Goal: Task Accomplishment & Management: Use online tool/utility

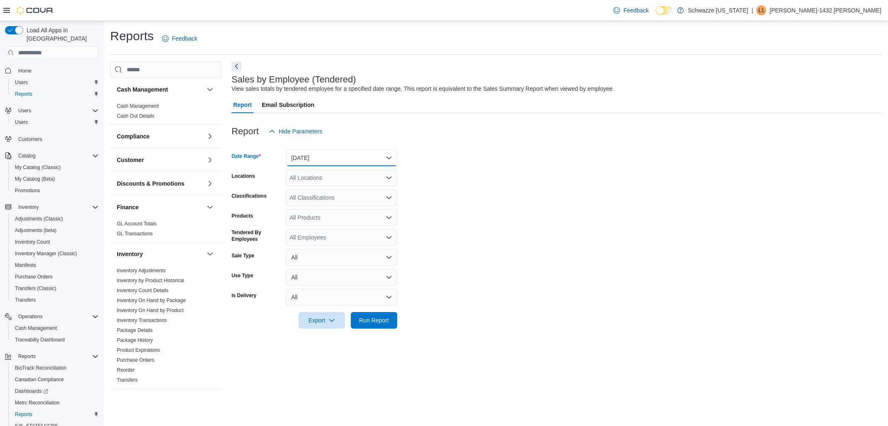
click at [348, 155] on button "[DATE]" at bounding box center [341, 157] width 111 height 17
click at [605, 196] on form "Date Range [DATE] Locations All Locations Classifications All Classifications P…" at bounding box center [556, 234] width 650 height 189
click at [43, 250] on span "Inventory Manager (Classic)" at bounding box center [46, 253] width 62 height 7
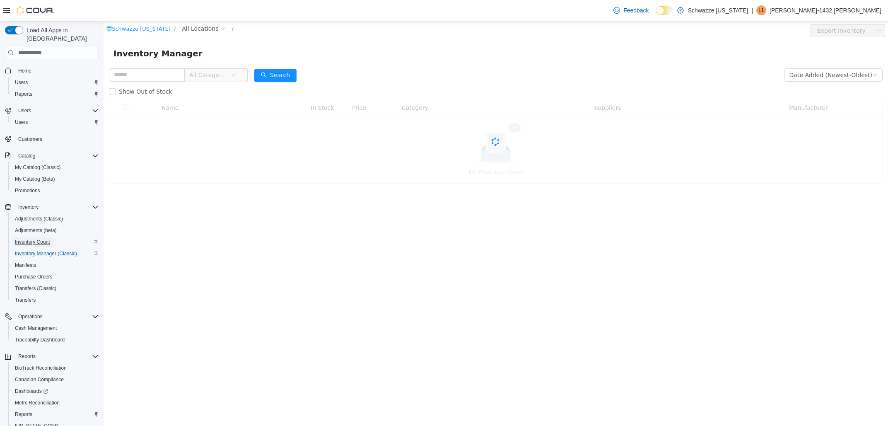
click at [29, 239] on span "Inventory Count" at bounding box center [32, 242] width 35 height 7
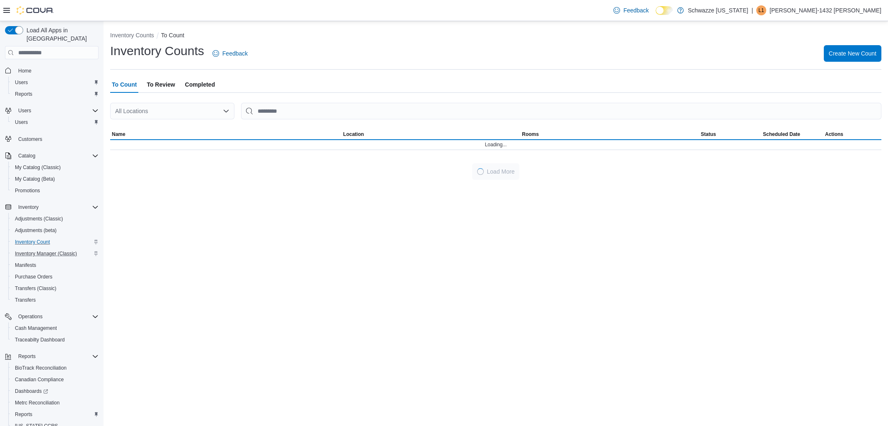
click at [188, 114] on div "All Locations" at bounding box center [172, 111] width 124 height 17
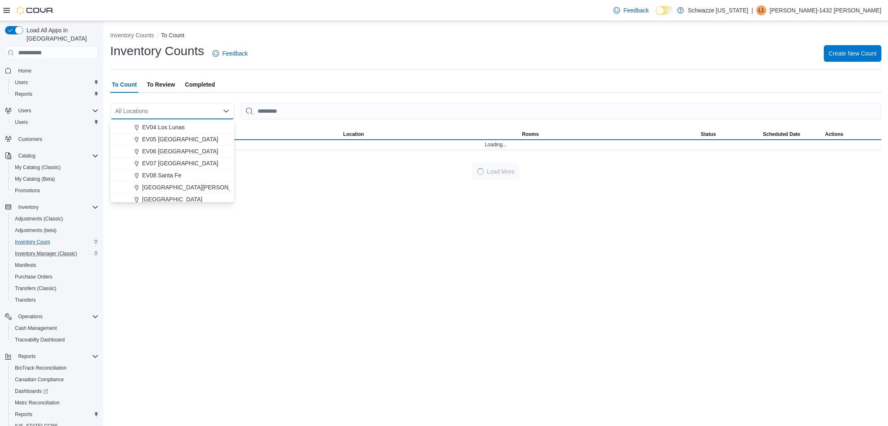
scroll to position [116, 0]
click at [272, 82] on div "To Count To Review Completed" at bounding box center [495, 84] width 771 height 17
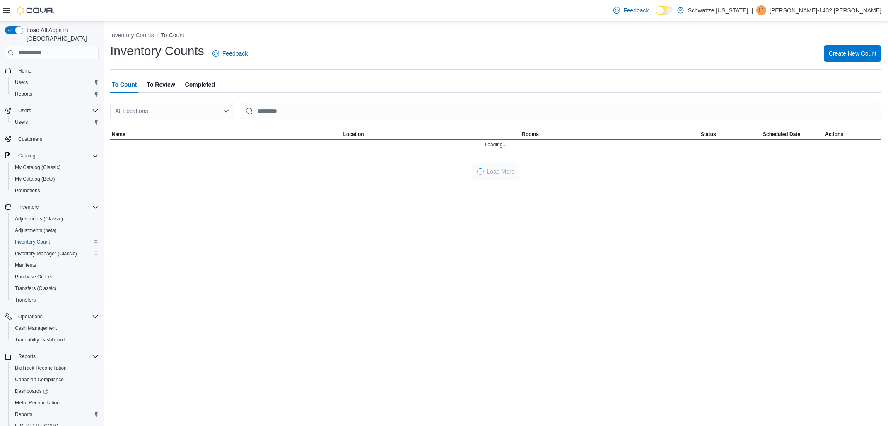
click at [174, 114] on div "All Locations" at bounding box center [172, 111] width 124 height 17
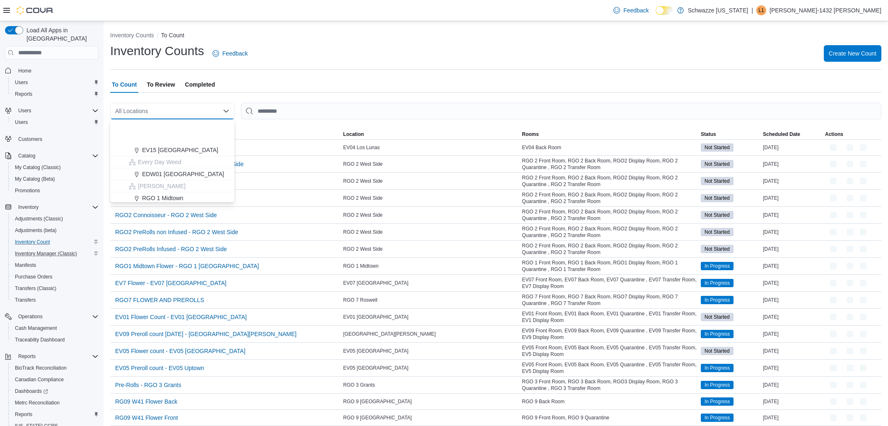
scroll to position [194, 0]
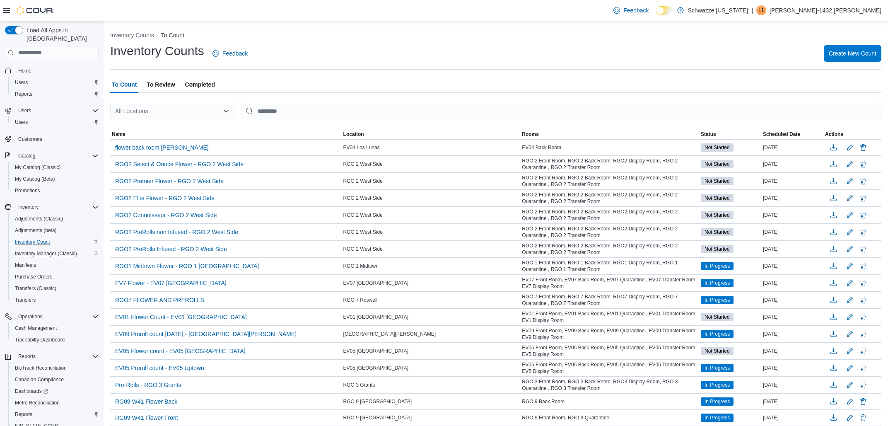
click at [376, 47] on div "Inventory Counts Feedback Create New Count" at bounding box center [495, 54] width 771 height 22
click at [163, 104] on div "All Locations" at bounding box center [172, 111] width 124 height 17
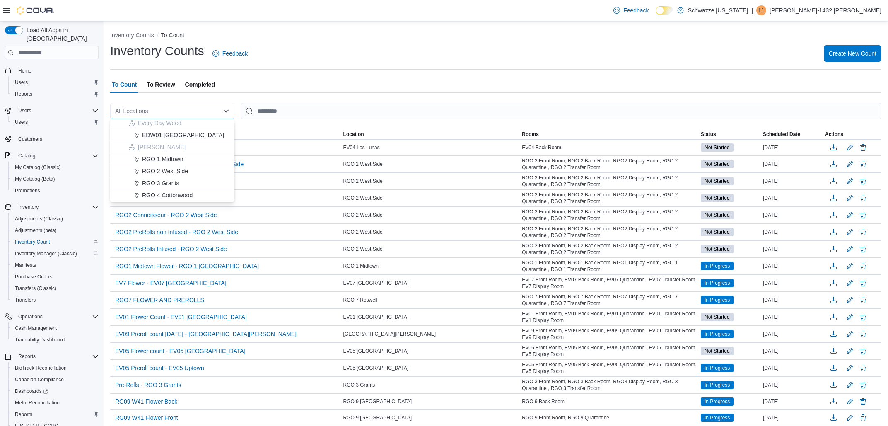
click at [165, 185] on span "RGO 3 Grants" at bounding box center [160, 183] width 37 height 8
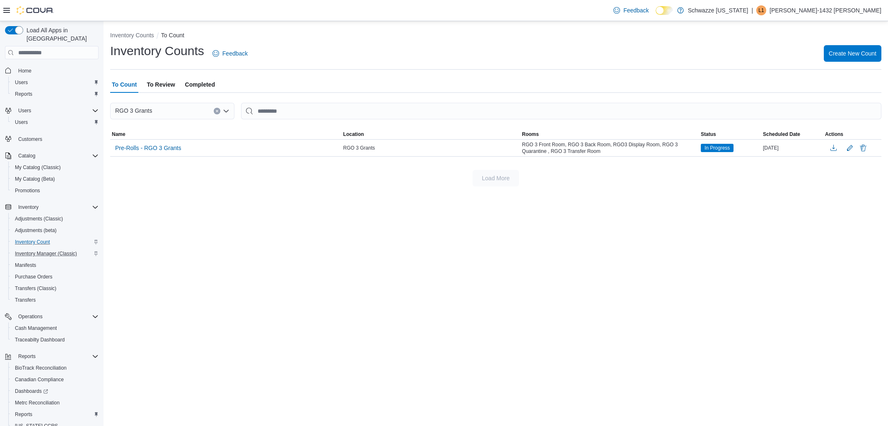
click at [195, 82] on span "Completed" at bounding box center [200, 84] width 30 height 17
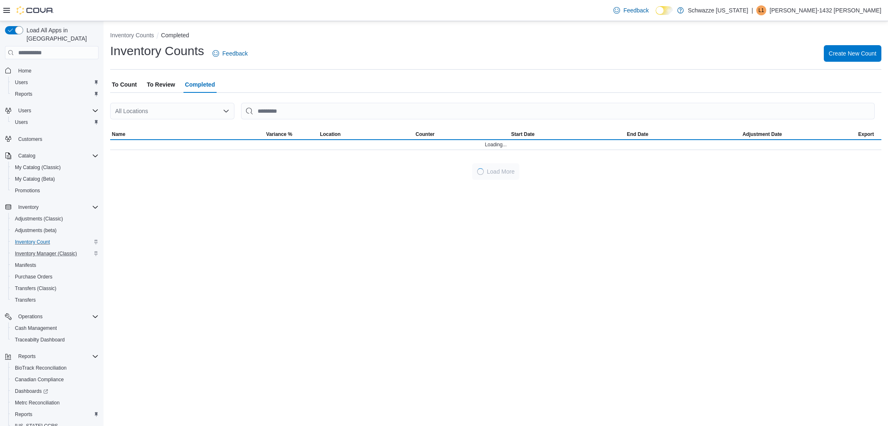
click at [164, 115] on div "All Locations" at bounding box center [172, 111] width 124 height 17
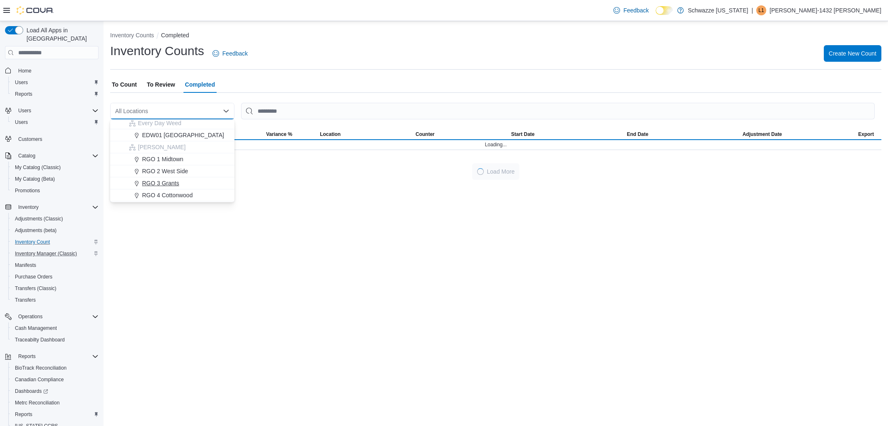
click at [151, 181] on span "RGO 3 Grants" at bounding box center [160, 183] width 37 height 8
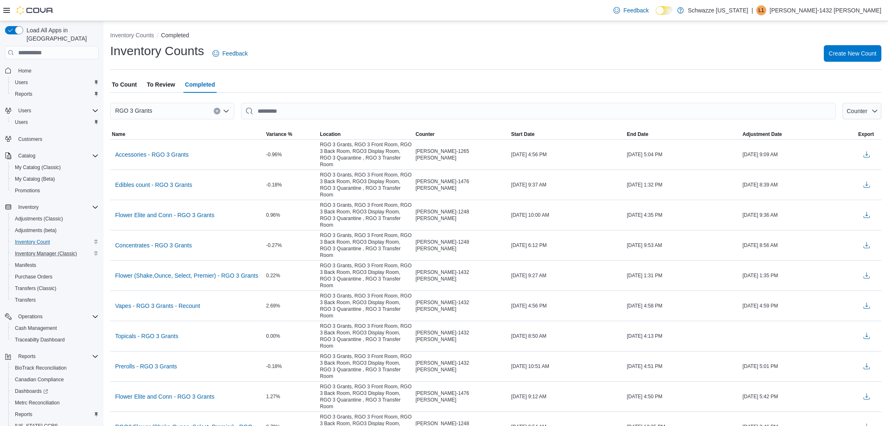
click at [170, 85] on span "To Review" at bounding box center [161, 84] width 28 height 17
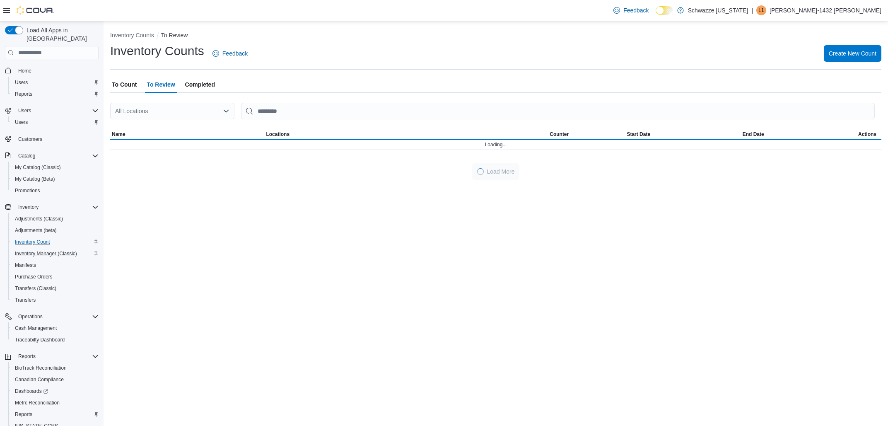
click at [162, 110] on div "All Locations" at bounding box center [172, 111] width 124 height 17
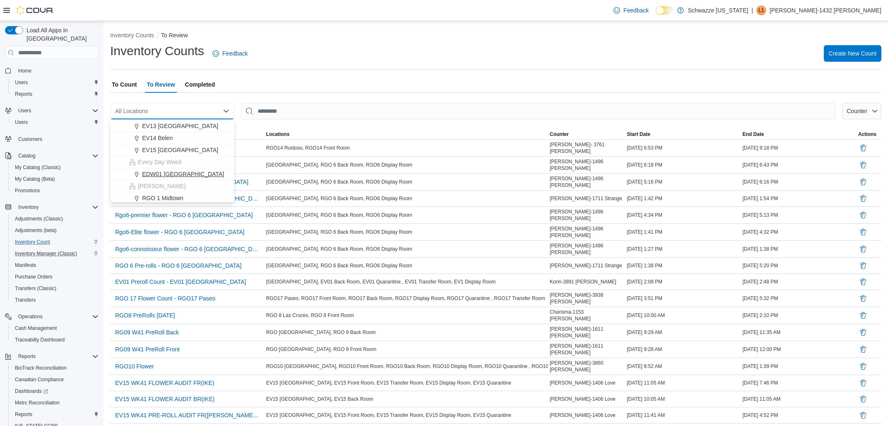
scroll to position [233, 0]
click at [159, 147] on span "RGO 3 Grants" at bounding box center [160, 144] width 37 height 8
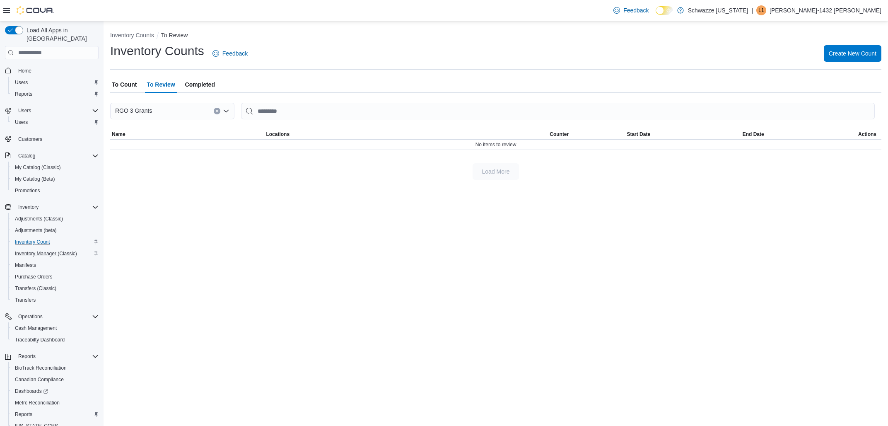
click at [128, 84] on span "To Count" at bounding box center [124, 84] width 25 height 17
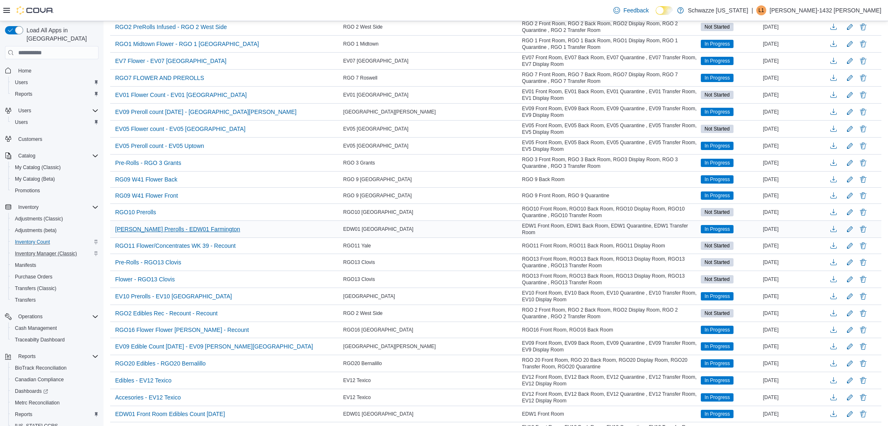
scroll to position [266, 0]
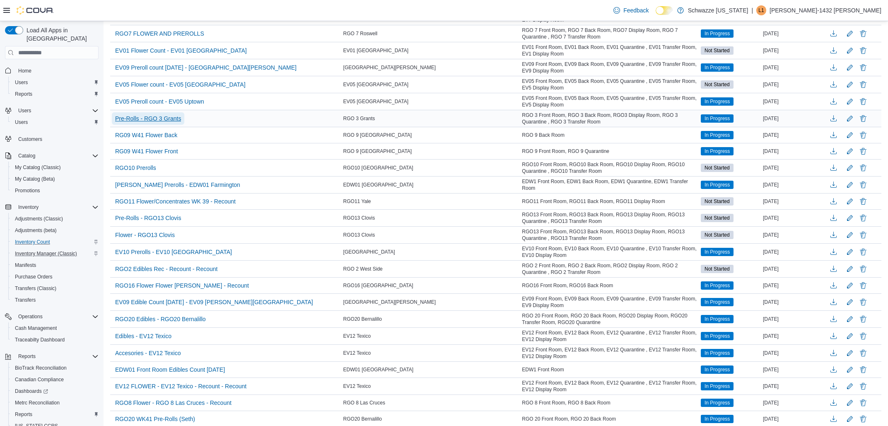
click at [160, 119] on span "Pre-Rolls - RGO 3 Grants" at bounding box center [148, 118] width 66 height 8
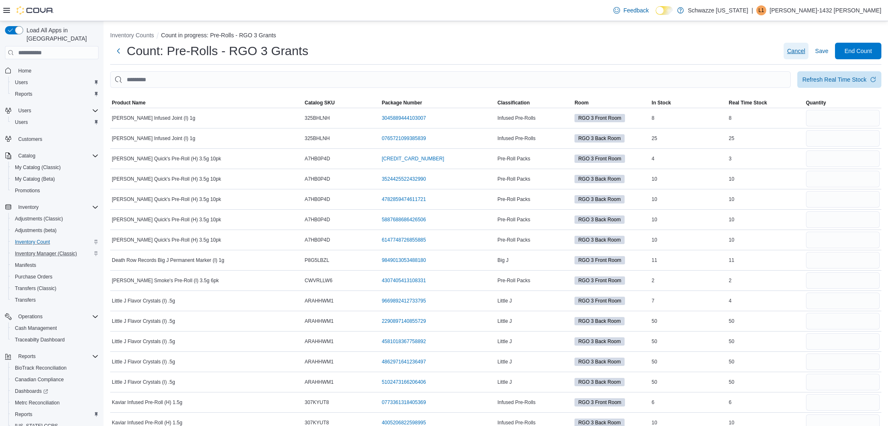
click at [796, 52] on span "Cancel" at bounding box center [796, 51] width 18 height 8
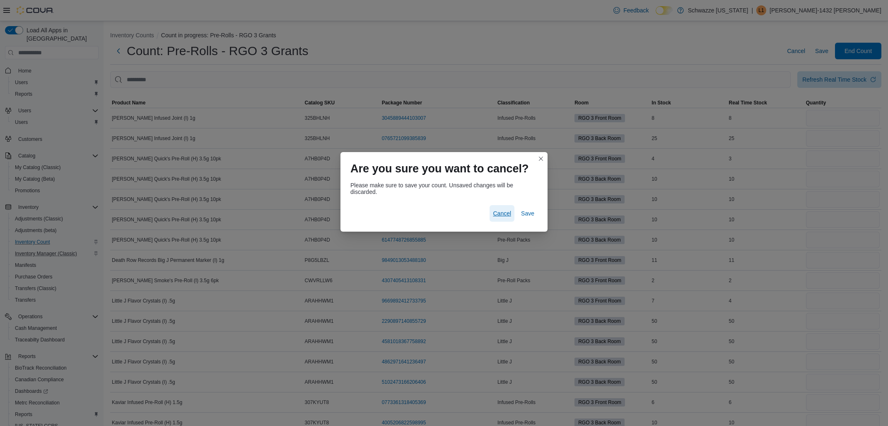
click at [508, 212] on span "Cancel" at bounding box center [502, 213] width 18 height 8
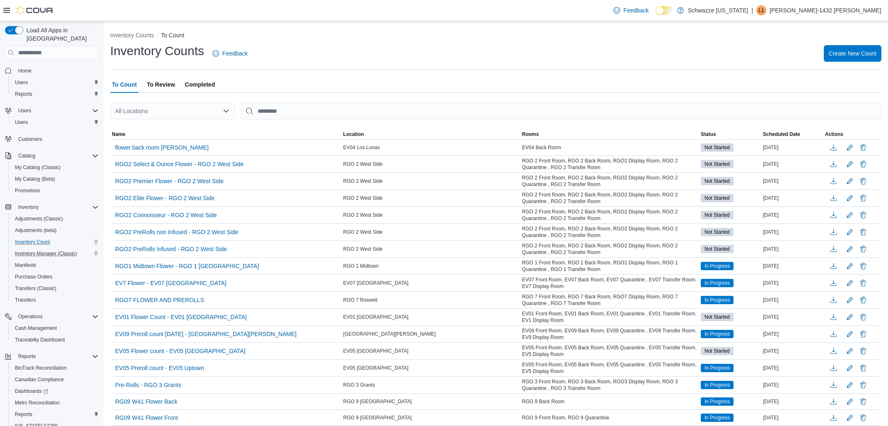
click at [766, 9] on div "L1" at bounding box center [761, 10] width 10 height 10
click at [833, 80] on span "Sign Out" at bounding box center [828, 82] width 22 height 8
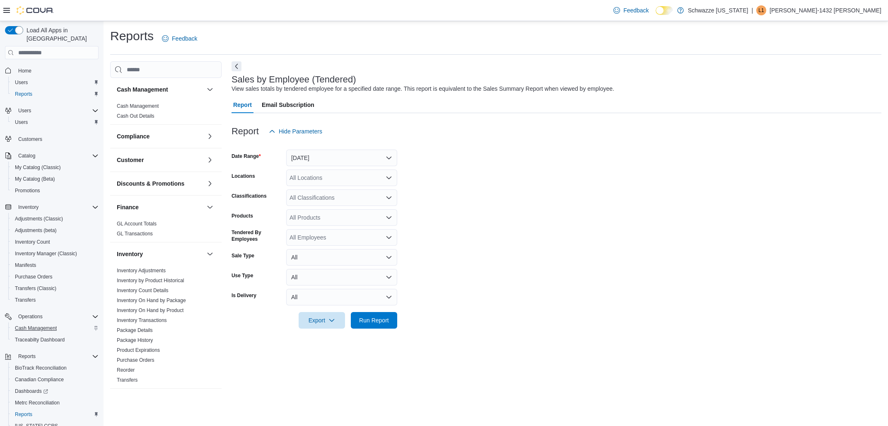
scroll to position [29, 0]
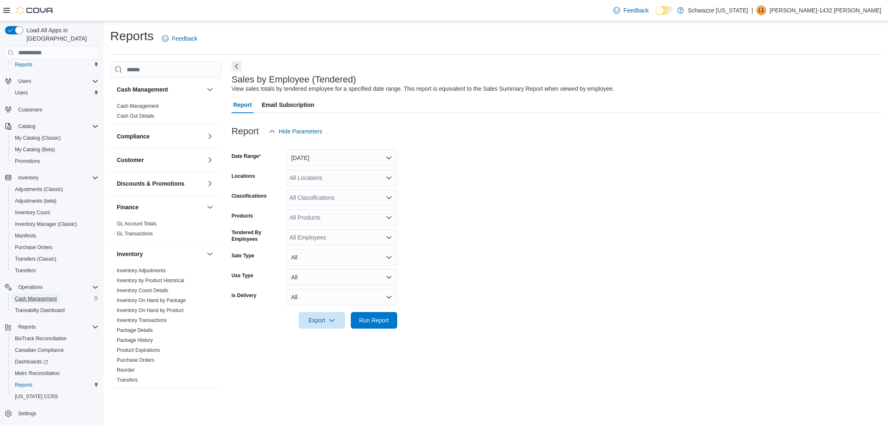
click at [31, 295] on span "Cash Management" at bounding box center [36, 298] width 42 height 7
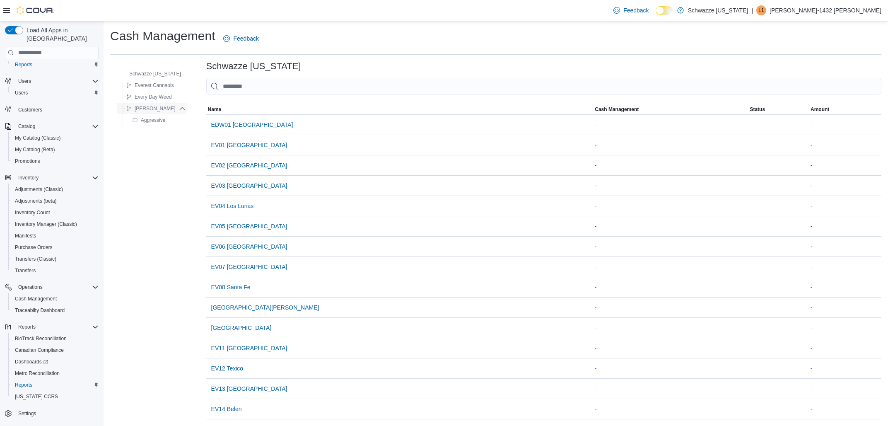
click at [162, 110] on span "R. Greenleaf" at bounding box center [155, 108] width 41 height 7
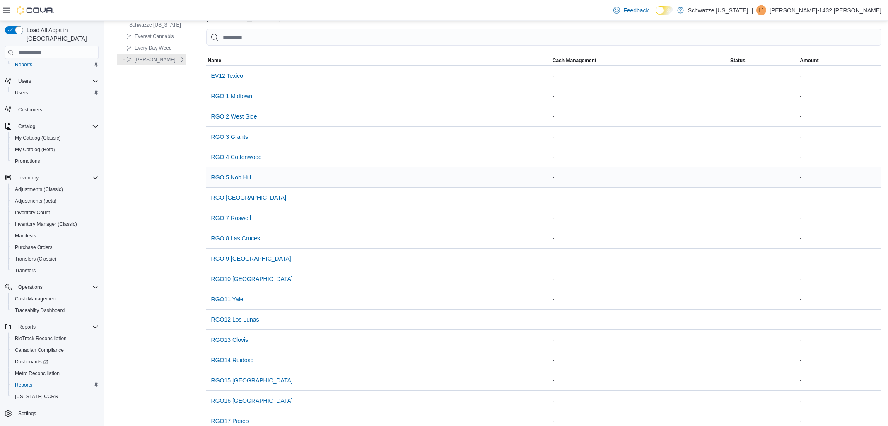
scroll to position [89, 0]
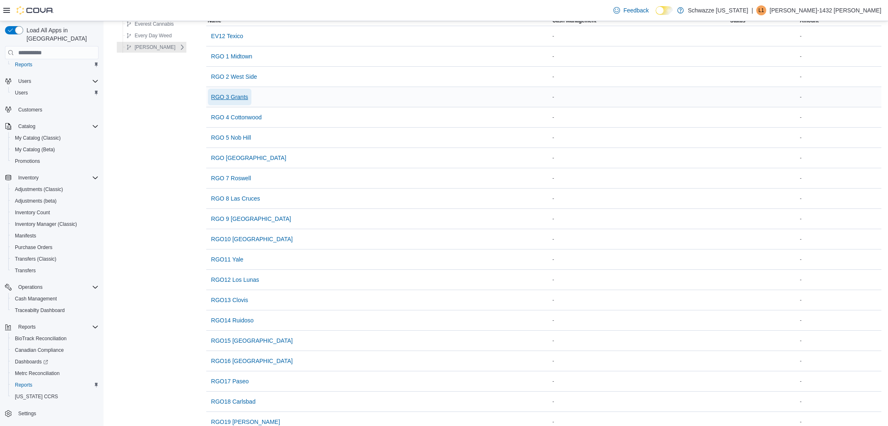
click at [235, 98] on span "RGO 3 Grants" at bounding box center [229, 97] width 37 height 8
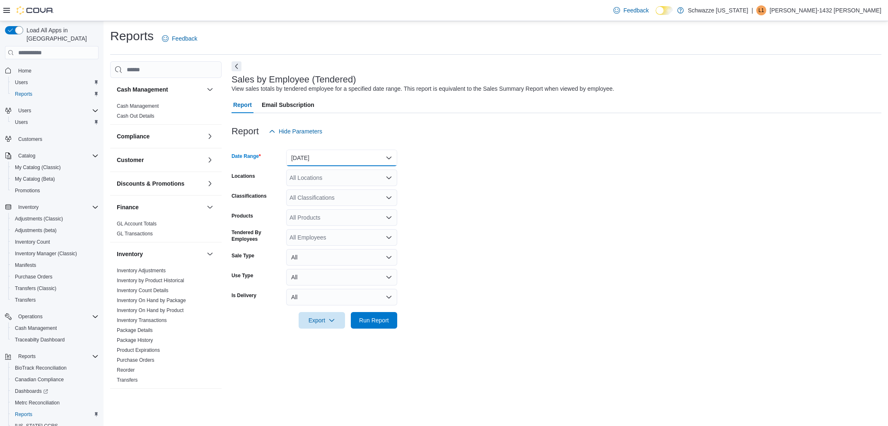
click at [305, 158] on button "Yesterday" at bounding box center [341, 157] width 111 height 17
click at [304, 190] on span "[DATE]" at bounding box center [346, 191] width 94 height 10
click at [313, 171] on div "All Locations" at bounding box center [341, 177] width 111 height 17
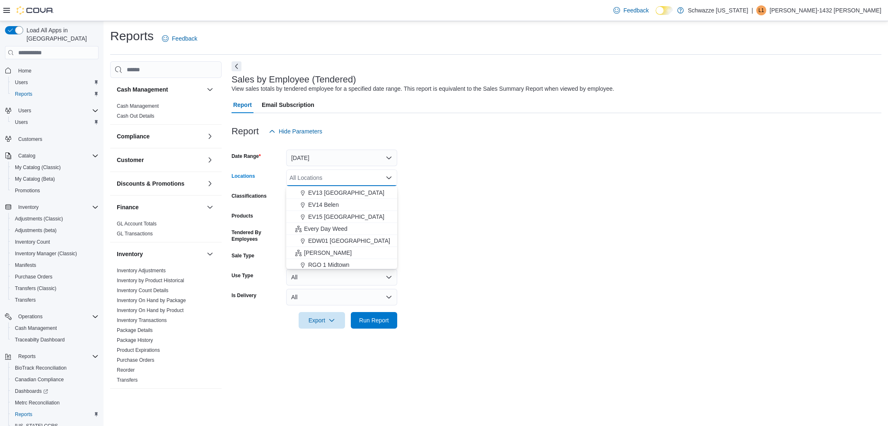
scroll to position [194, 0]
click at [328, 246] on span "RGO 3 Grants" at bounding box center [326, 250] width 37 height 8
click at [453, 227] on form "Date Range Today Locations RGO 3 Grants Combo box. Selected. RGO 3 Grants. Pres…" at bounding box center [556, 234] width 650 height 189
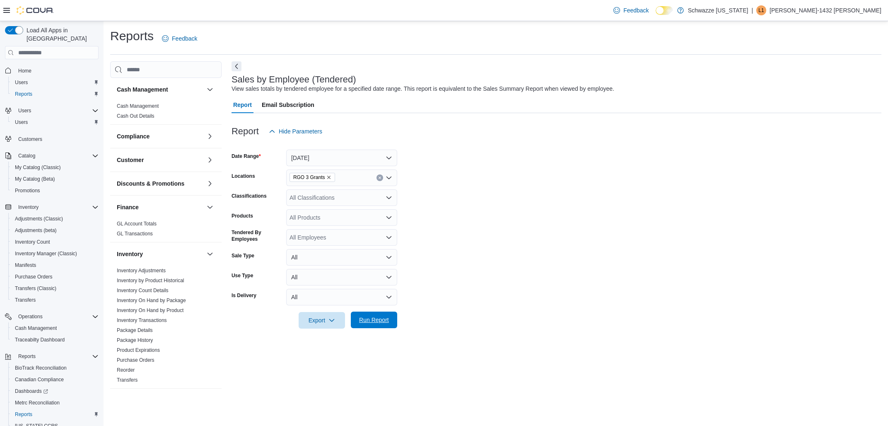
click at [381, 317] on span "Run Report" at bounding box center [374, 320] width 30 height 8
